Goal: Task Accomplishment & Management: Use online tool/utility

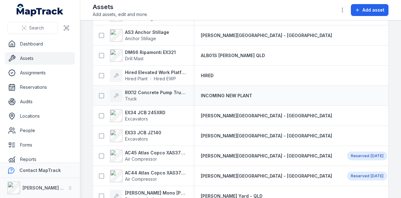
scroll to position [157, 0]
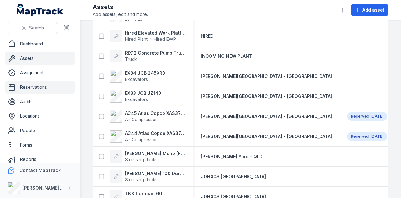
click at [37, 87] on link "Reservations" at bounding box center [40, 87] width 70 height 13
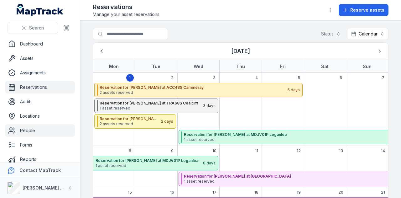
scroll to position [35, 0]
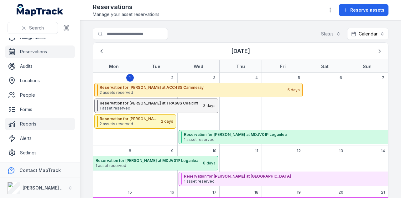
click at [50, 121] on link "Reports" at bounding box center [40, 124] width 70 height 13
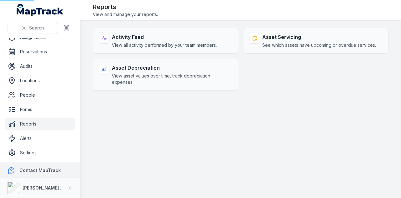
drag, startPoint x: 45, startPoint y: 163, endPoint x: 45, endPoint y: 157, distance: 6.7
click at [45, 163] on button "Contact MapTrack" at bounding box center [40, 170] width 80 height 15
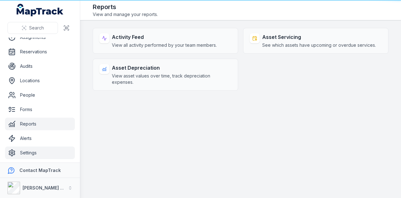
click at [46, 153] on link "Settings" at bounding box center [40, 152] width 70 height 13
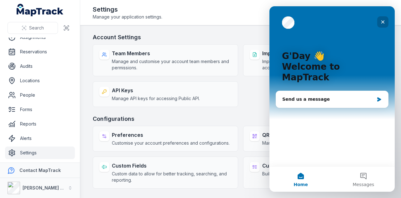
click at [383, 22] on icon "Close" at bounding box center [383, 21] width 3 height 3
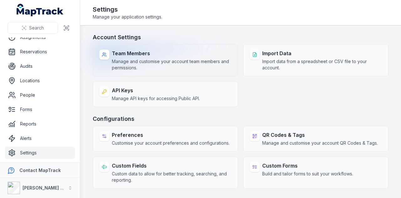
click at [136, 63] on span "Manage and customise your account team members and permissions." at bounding box center [172, 64] width 120 height 13
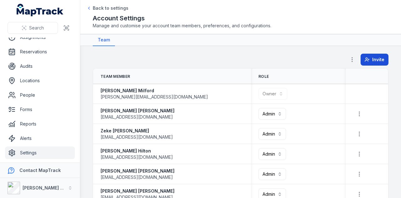
click at [366, 62] on button "Invite" at bounding box center [375, 60] width 28 height 12
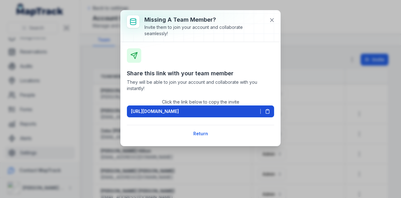
click at [269, 110] on icon at bounding box center [267, 112] width 3 height 4
drag, startPoint x: 268, startPoint y: 21, endPoint x: 261, endPoint y: 19, distance: 7.8
click at [269, 21] on button at bounding box center [272, 20] width 12 height 12
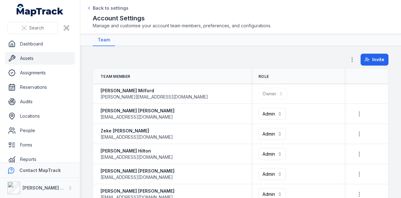
click at [42, 63] on link "Assets" at bounding box center [40, 58] width 70 height 13
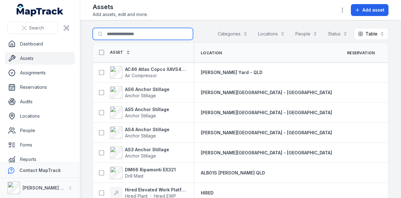
click at [141, 36] on input "Search for assets" at bounding box center [143, 34] width 100 height 12
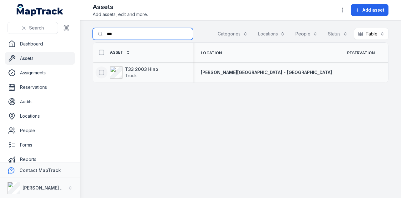
type input "***"
click at [101, 71] on icon at bounding box center [101, 72] width 6 height 6
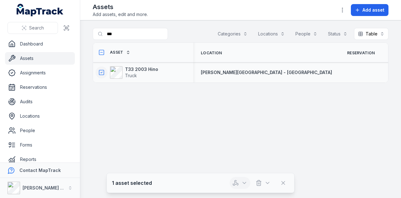
click at [250, 182] on button "button" at bounding box center [240, 183] width 21 height 12
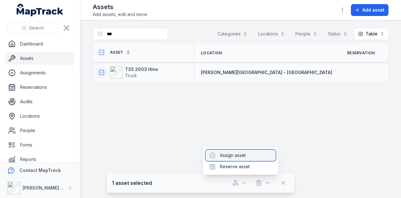
click at [242, 158] on div "Assign asset" at bounding box center [241, 155] width 70 height 11
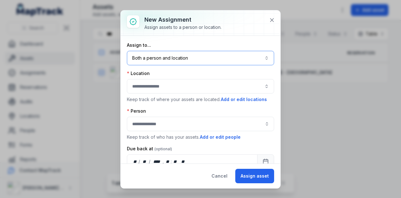
click at [174, 58] on button "Both a person and location ****" at bounding box center [200, 58] width 147 height 14
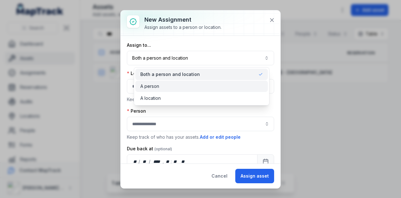
click at [178, 81] on div "A person" at bounding box center [201, 86] width 133 height 11
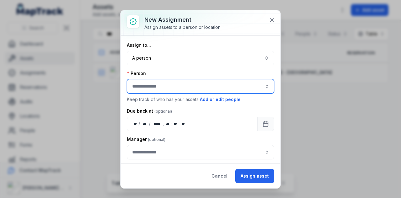
click at [176, 82] on input "assignment-add:person-label" at bounding box center [200, 86] width 147 height 14
click at [209, 125] on div "[PERSON_NAME]" at bounding box center [199, 126] width 130 height 6
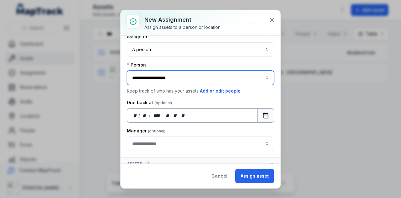
scroll to position [13, 0]
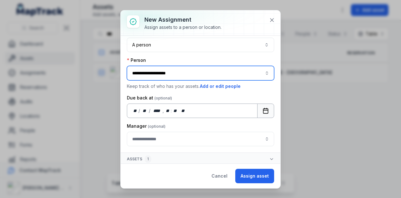
type input "**********"
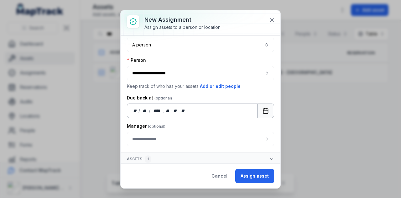
click at [263, 112] on icon "Calendar" at bounding box center [266, 111] width 6 height 6
click at [167, 111] on div "** **" at bounding box center [166, 111] width 6 height 6
click at [251, 177] on button "Assign asset" at bounding box center [255, 176] width 39 height 14
